Goal: Find specific page/section: Find specific page/section

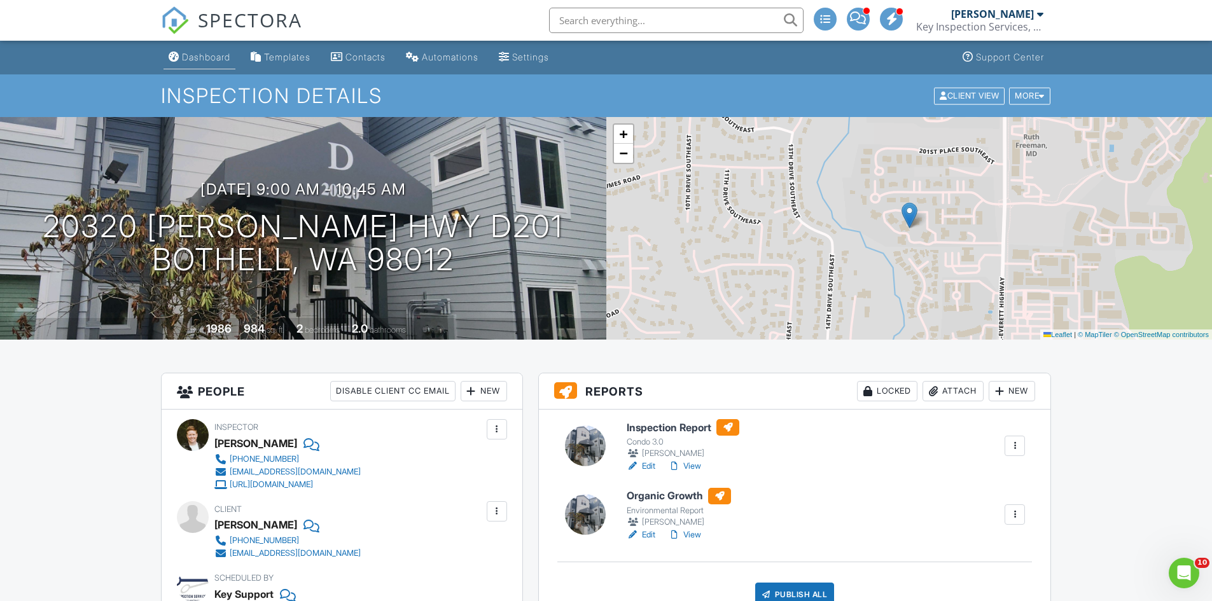
click at [228, 56] on div "Dashboard" at bounding box center [206, 57] width 48 height 11
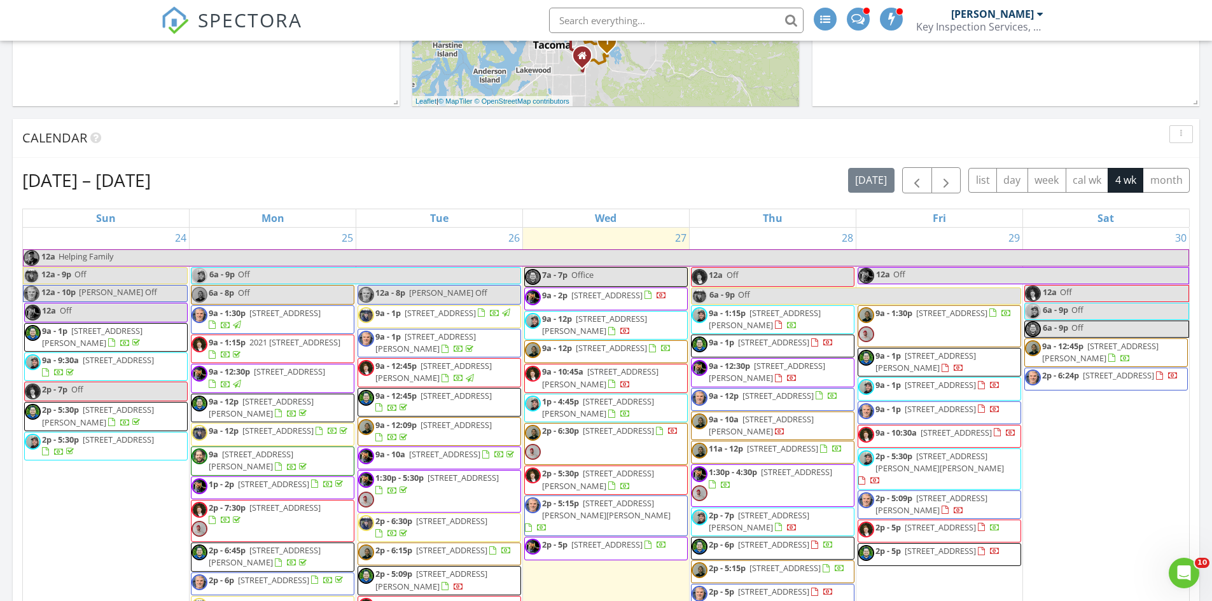
scroll to position [529, 0]
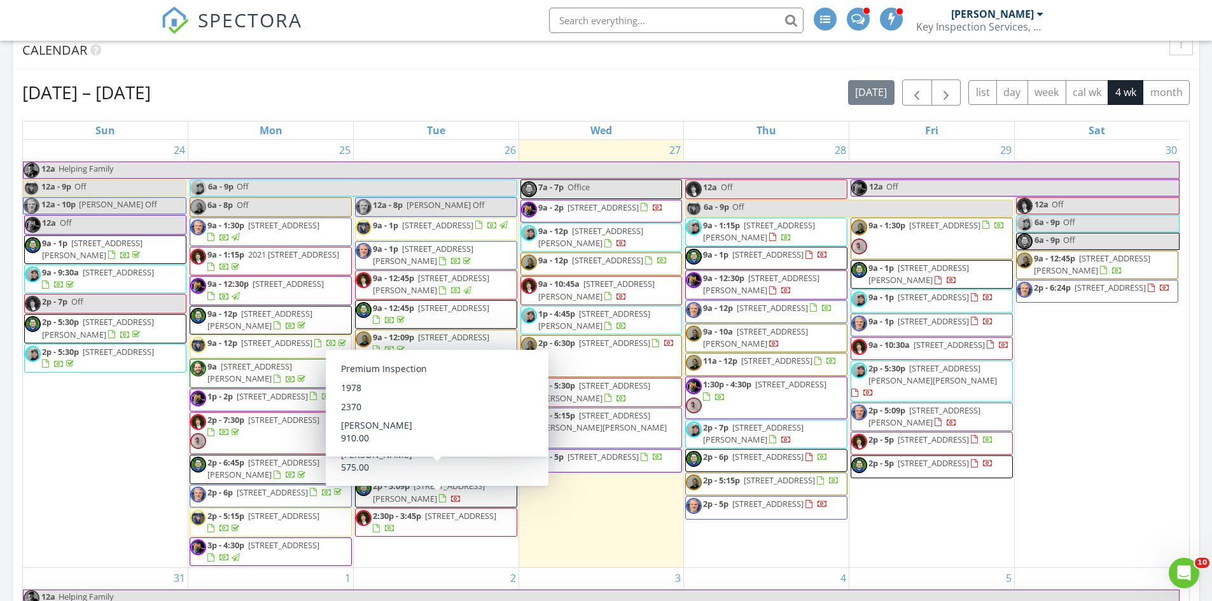
click at [431, 468] on span "26925 Avon Ct, Kent 98032" at bounding box center [448, 462] width 71 height 11
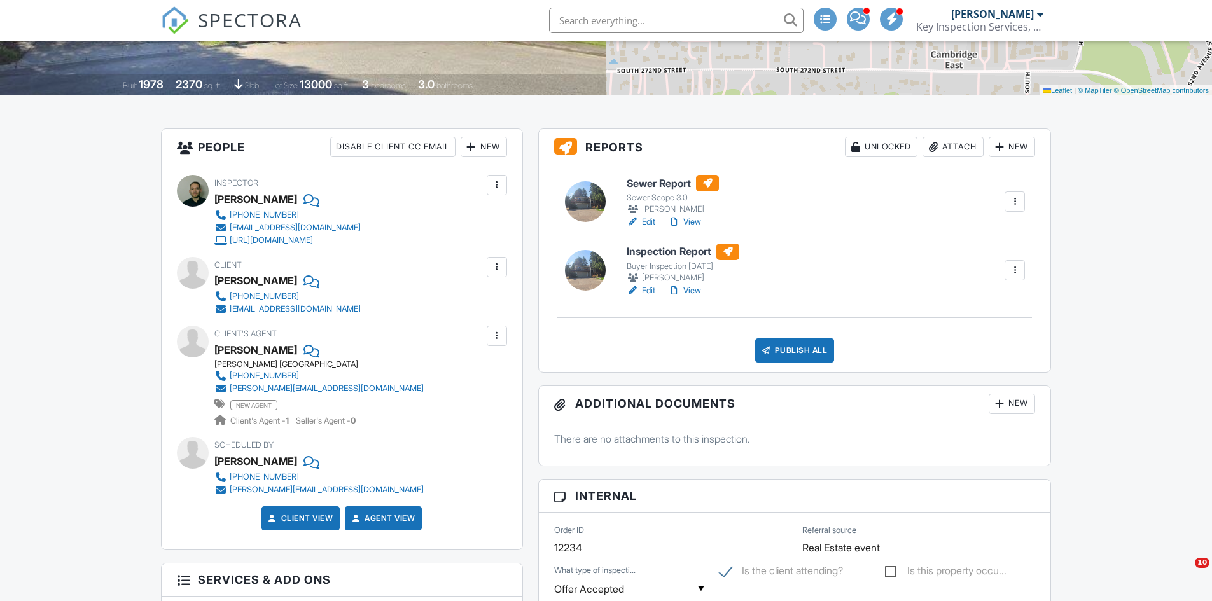
click at [687, 289] on link "View" at bounding box center [684, 290] width 33 height 13
